Goal: Navigation & Orientation: Find specific page/section

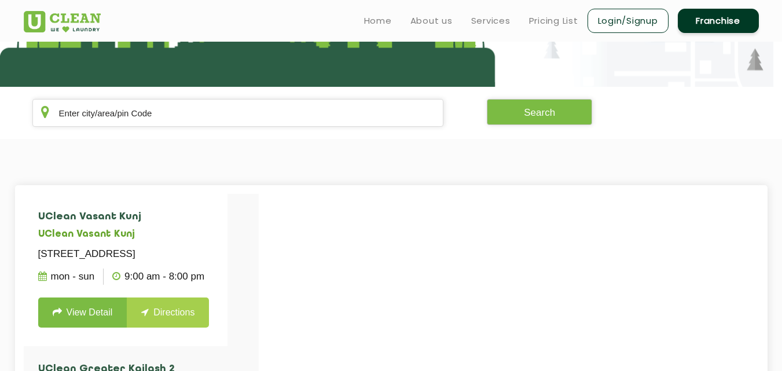
scroll to position [155, 0]
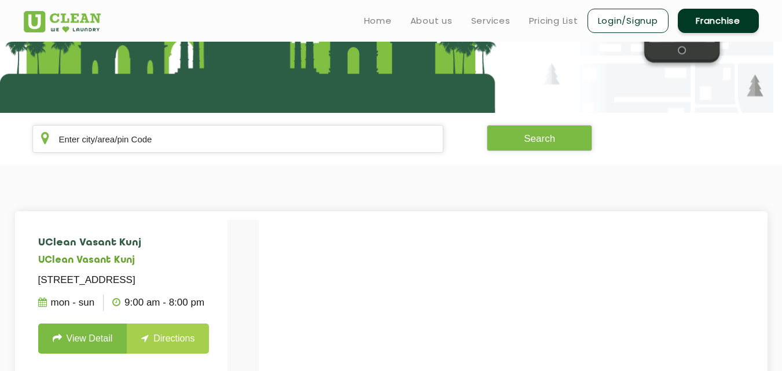
drag, startPoint x: 224, startPoint y: 96, endPoint x: 205, endPoint y: 127, distance: 35.8
click at [205, 127] on app-locate-us "Search UClean Vasant Kunj UClean [STREET_ADDRESS] Mon - Sun 9:00 AM - 8:00 PM V…" at bounding box center [391, 257] width 782 height 741
click at [205, 127] on input "text" at bounding box center [237, 139] width 411 height 28
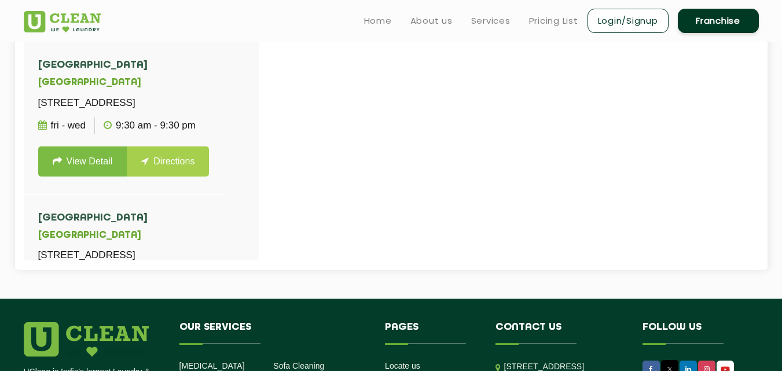
scroll to position [482, 0]
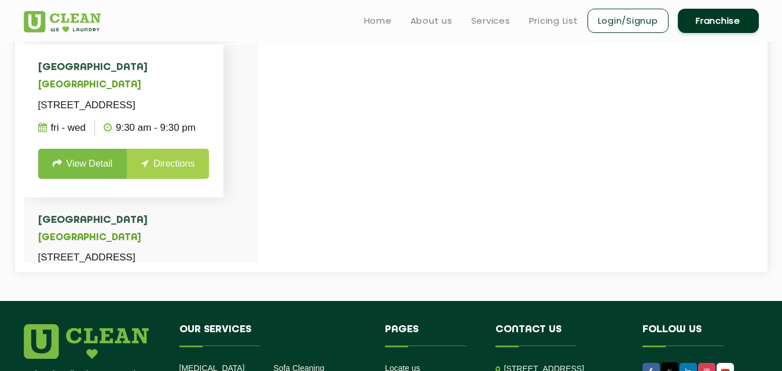
click at [209, 73] on h4 "[GEOGRAPHIC_DATA]" at bounding box center [123, 68] width 171 height 12
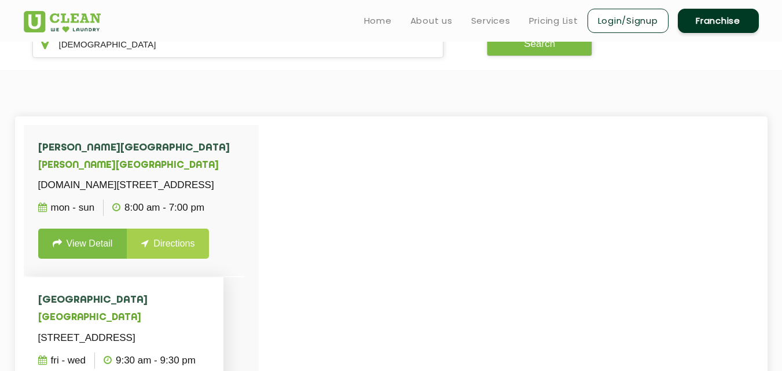
scroll to position [204, 0]
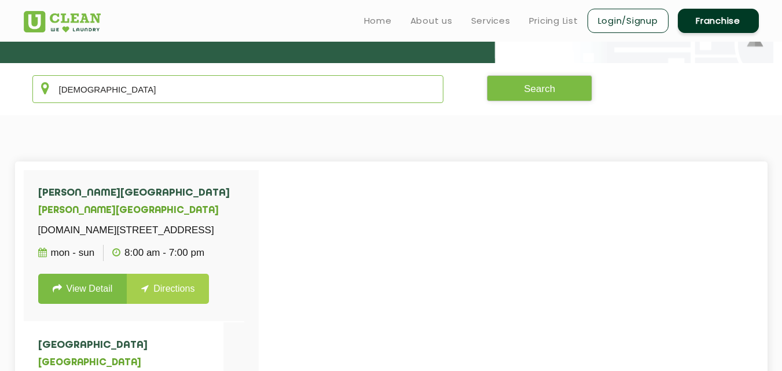
click at [183, 80] on input "[DEMOGRAPHIC_DATA]" at bounding box center [237, 89] width 411 height 28
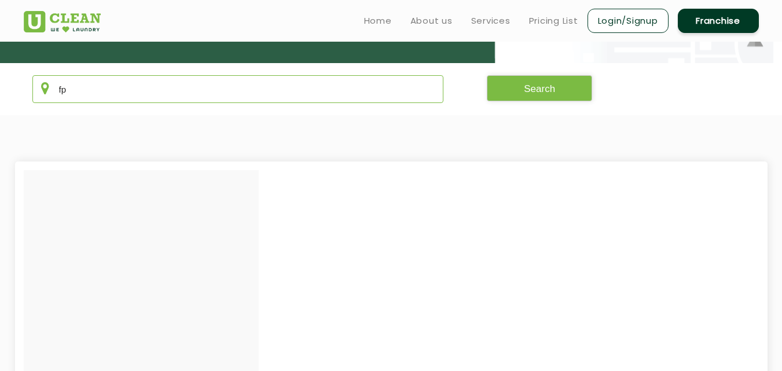
type input "f"
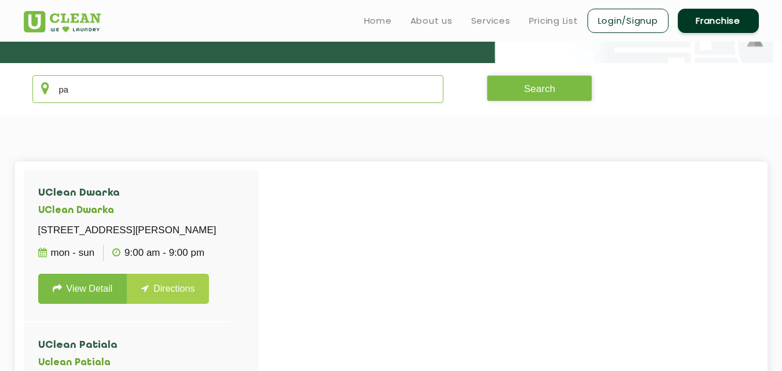
type input "p"
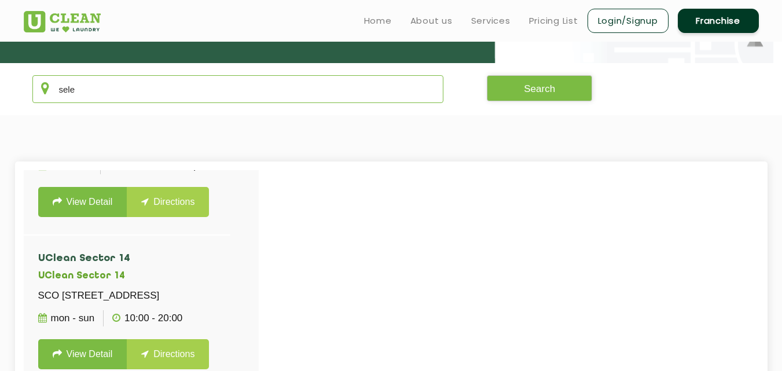
scroll to position [658, 0]
type input "sele"
